Goal: Task Accomplishment & Management: Use online tool/utility

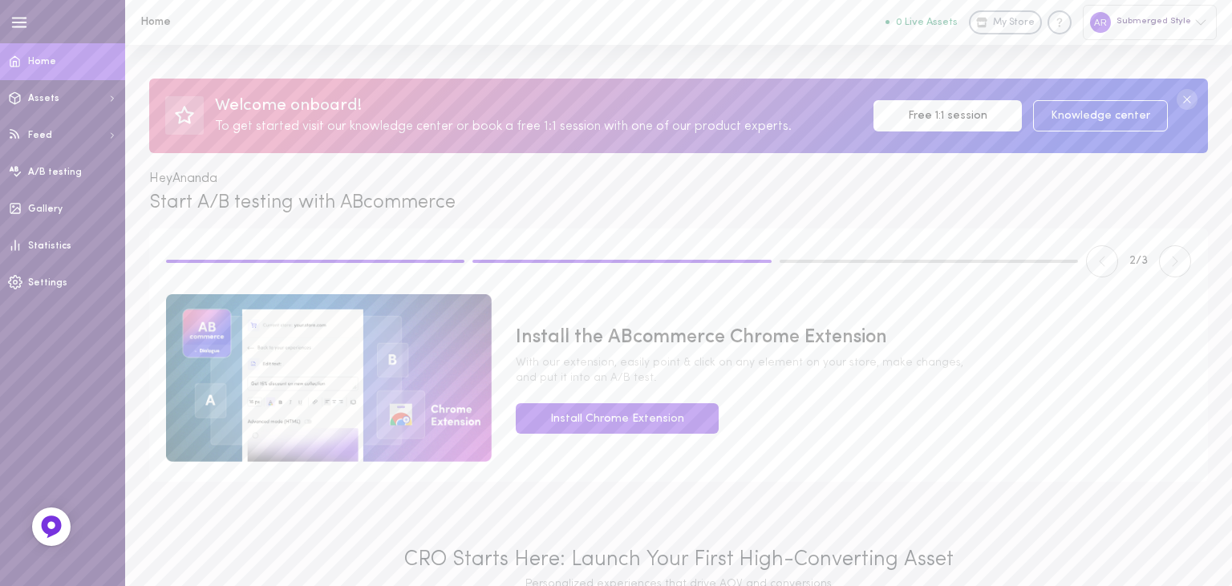
click at [695, 374] on span "With our extension, easily point & click on any element on your store, make cha…" at bounding box center [853, 370] width 675 height 31
click at [1189, 258] on button at bounding box center [1175, 261] width 32 height 32
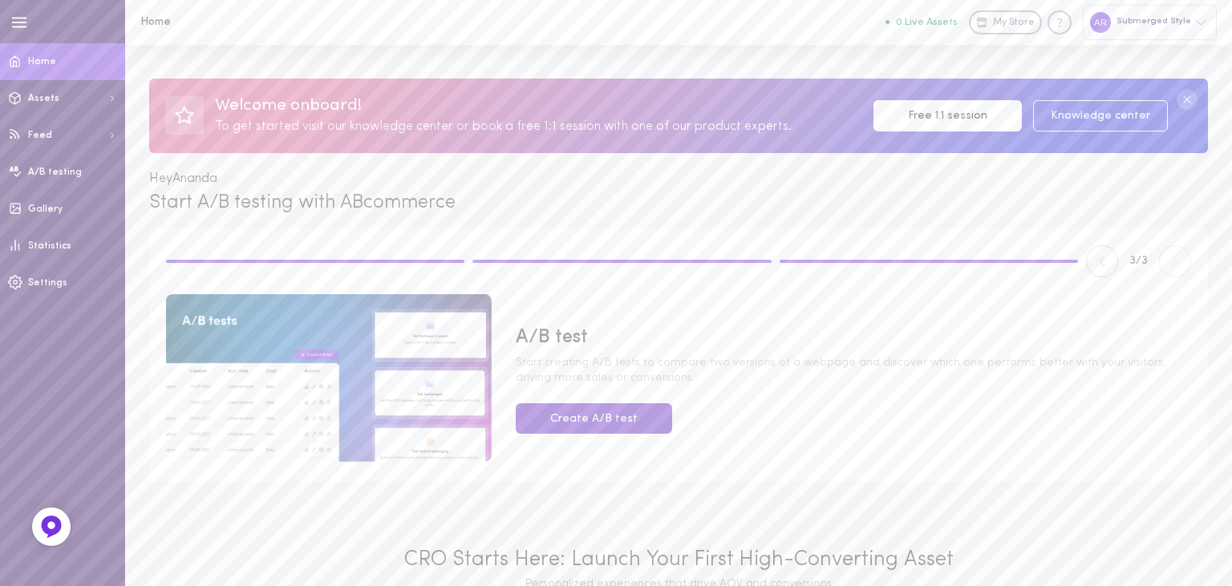
click at [615, 419] on button "Create A/B test" at bounding box center [594, 418] width 156 height 31
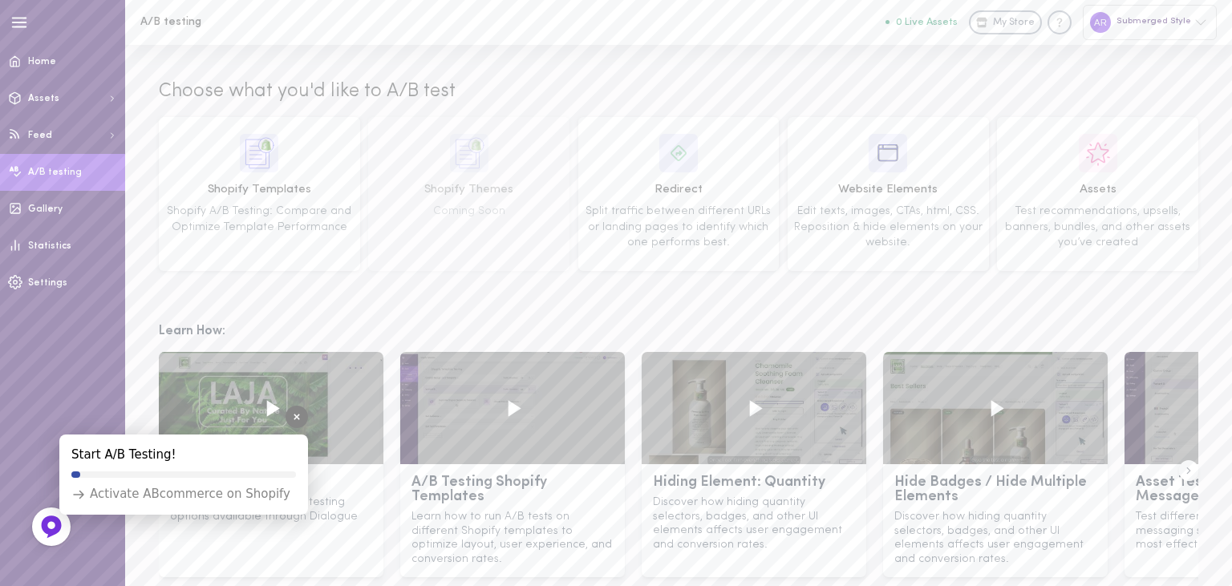
click at [177, 497] on div "Activate ABcommerce on Shopify" at bounding box center [180, 494] width 219 height 17
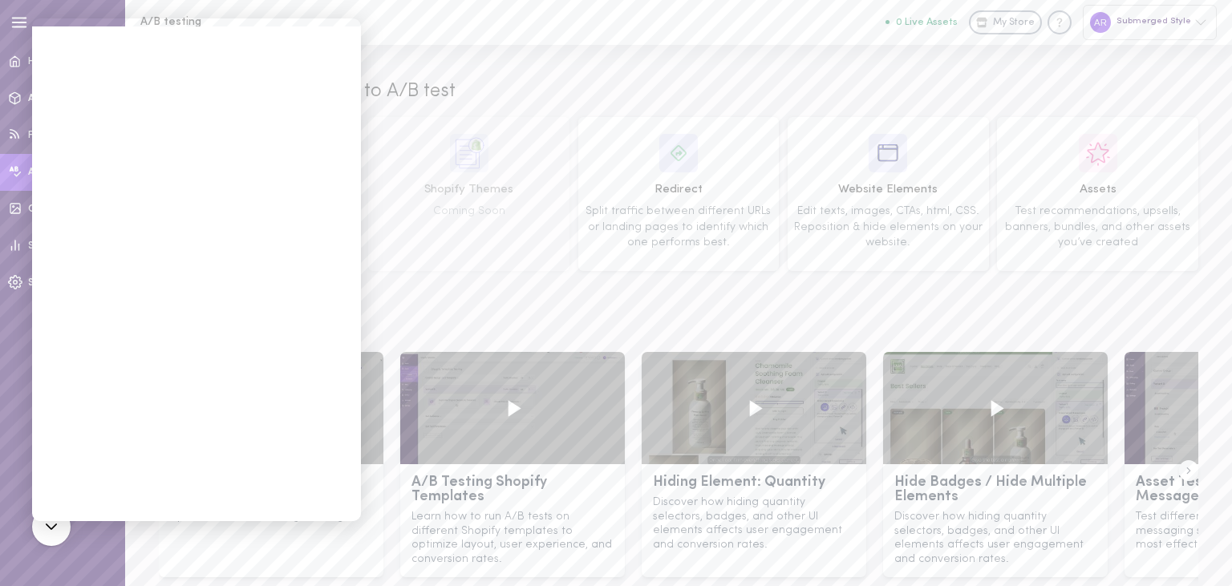
scroll to position [35, 0]
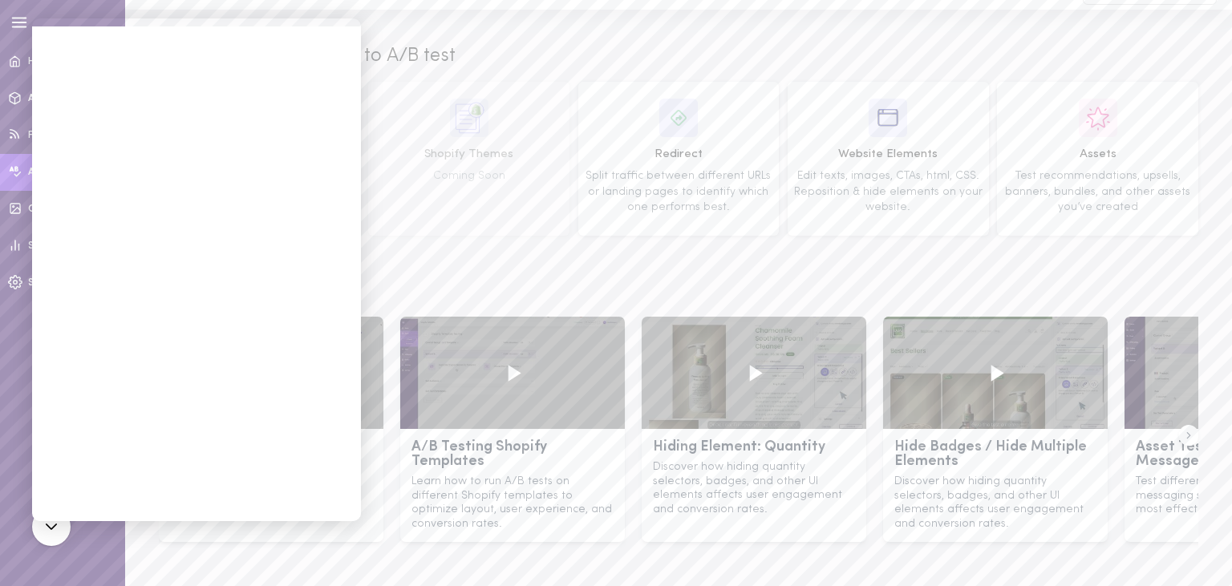
click at [666, 267] on div "Choose what you'd like to A/B test Shopify Templates Shopify A/B Testing: Compa…" at bounding box center [678, 148] width 1107 height 277
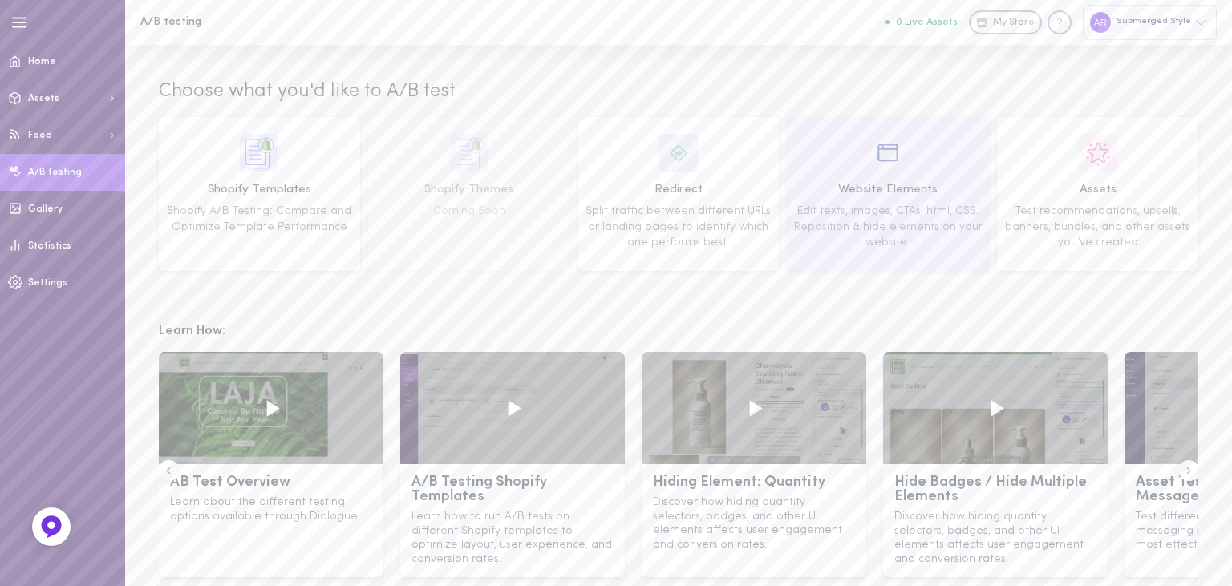
click at [862, 230] on span "Edit texts, images, CTAs, html, CSS. Reposition & hide elements on your website." at bounding box center [888, 226] width 188 height 43
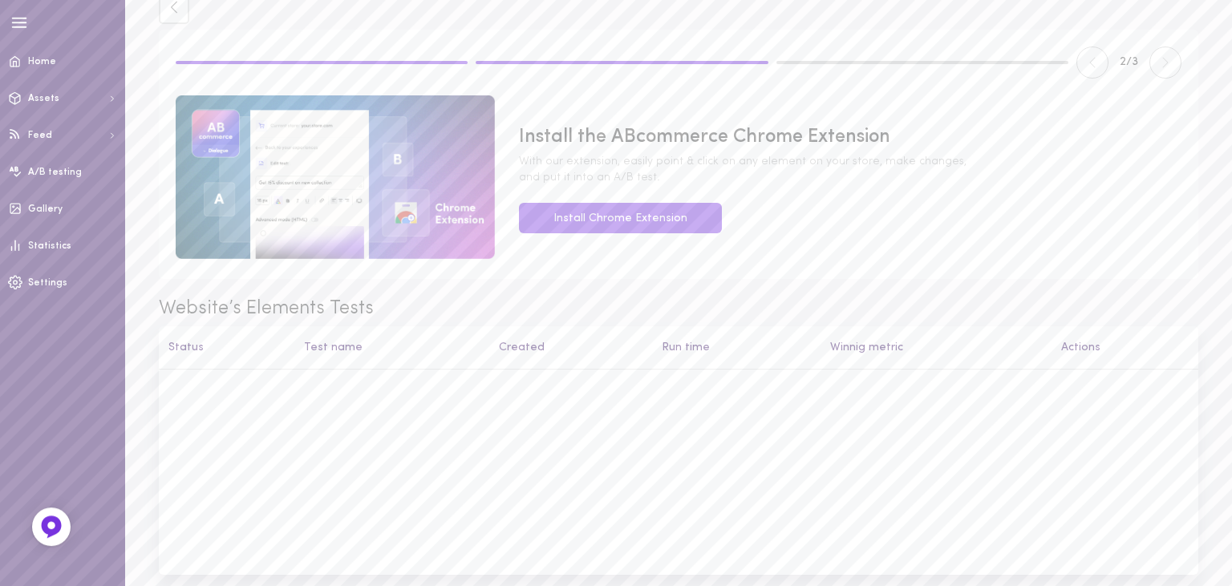
scroll to position [105, 0]
